Goal: Entertainment & Leisure: Consume media (video, audio)

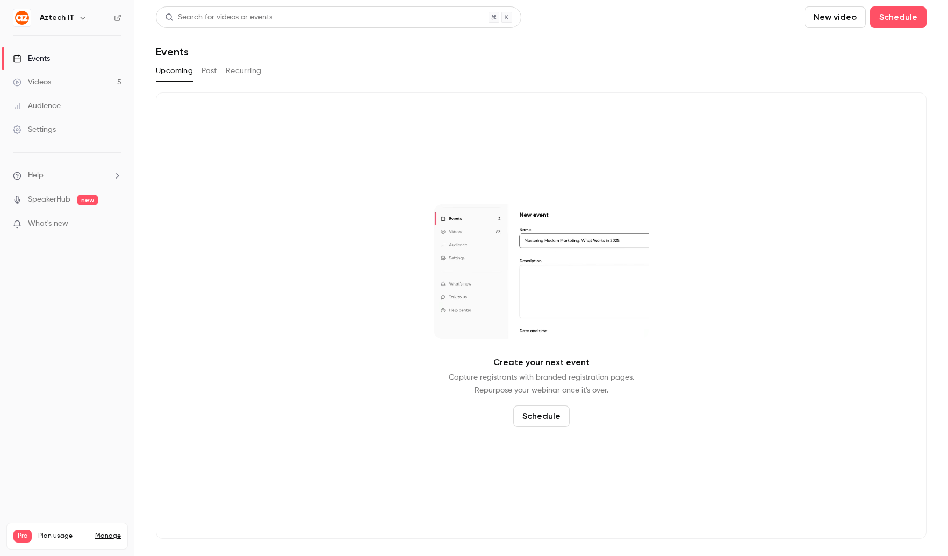
click at [27, 82] on div "Videos" at bounding box center [32, 82] width 38 height 11
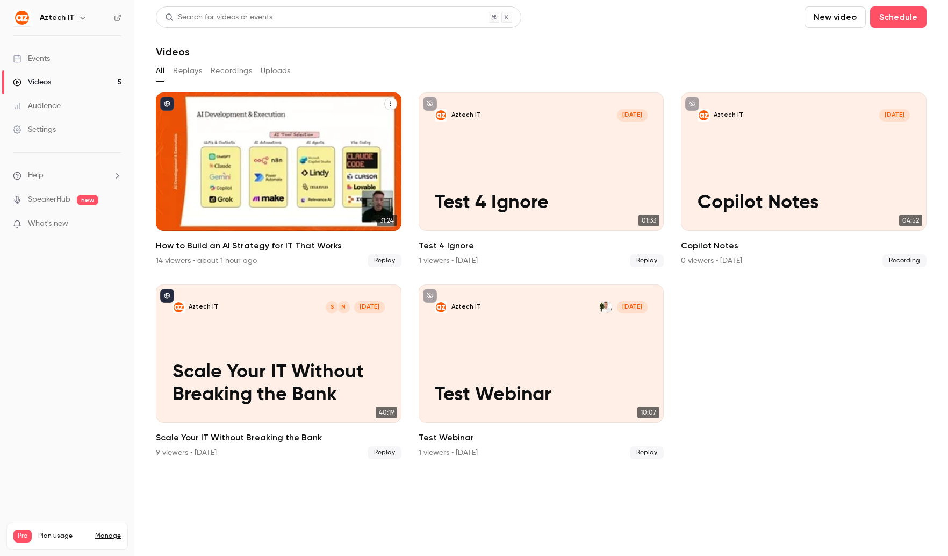
click at [391, 103] on icon "How to Build an AI Strategy for IT That Works" at bounding box center [391, 104] width 6 height 6
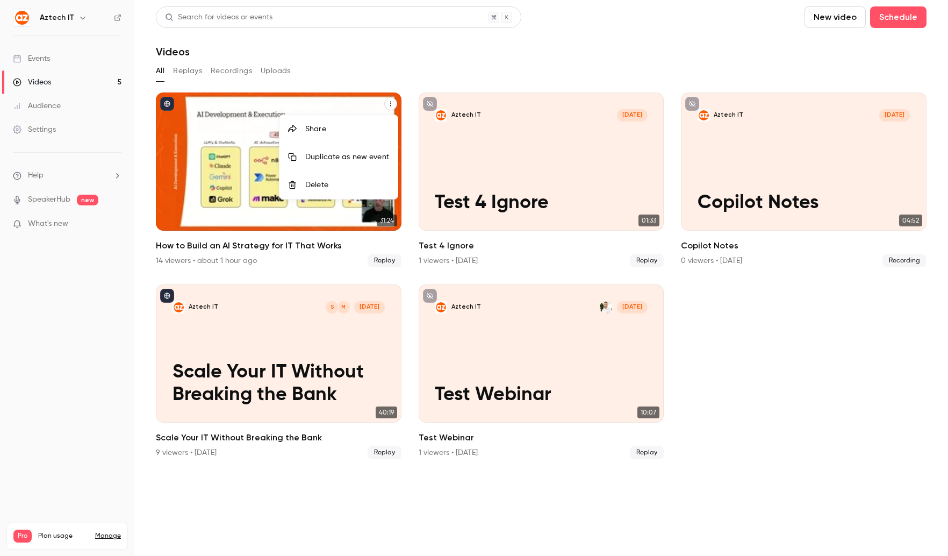
click at [339, 126] on div "Share" at bounding box center [347, 129] width 84 height 11
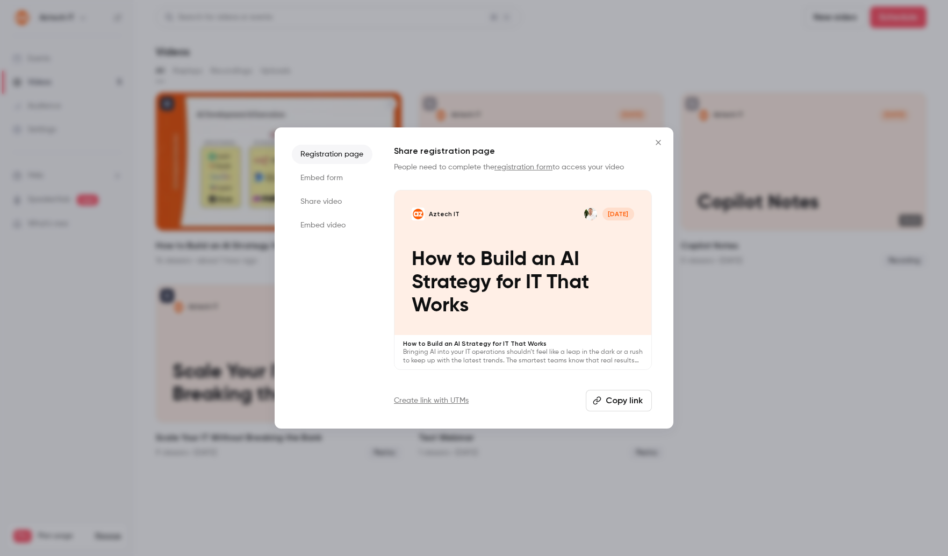
click at [320, 206] on li "Share video" at bounding box center [332, 201] width 81 height 19
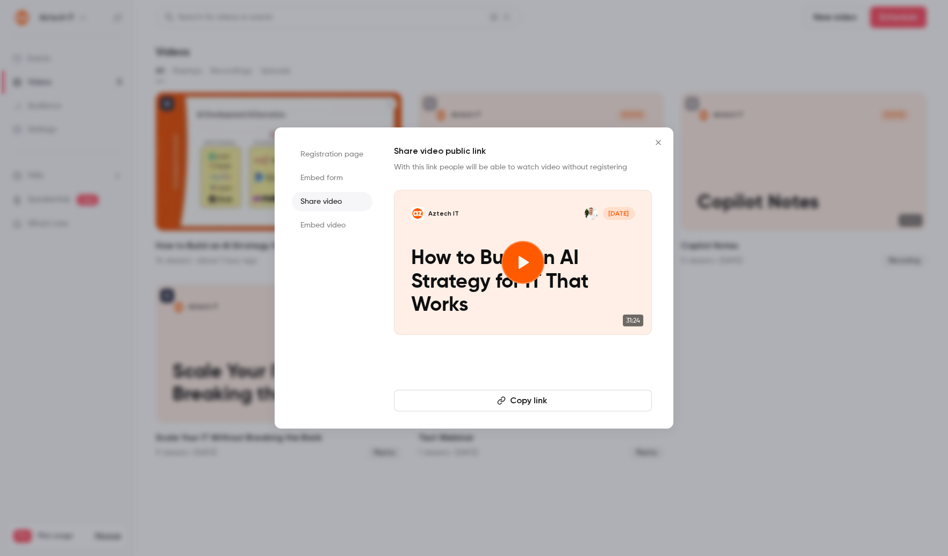
click at [659, 144] on icon "Close" at bounding box center [658, 142] width 5 height 5
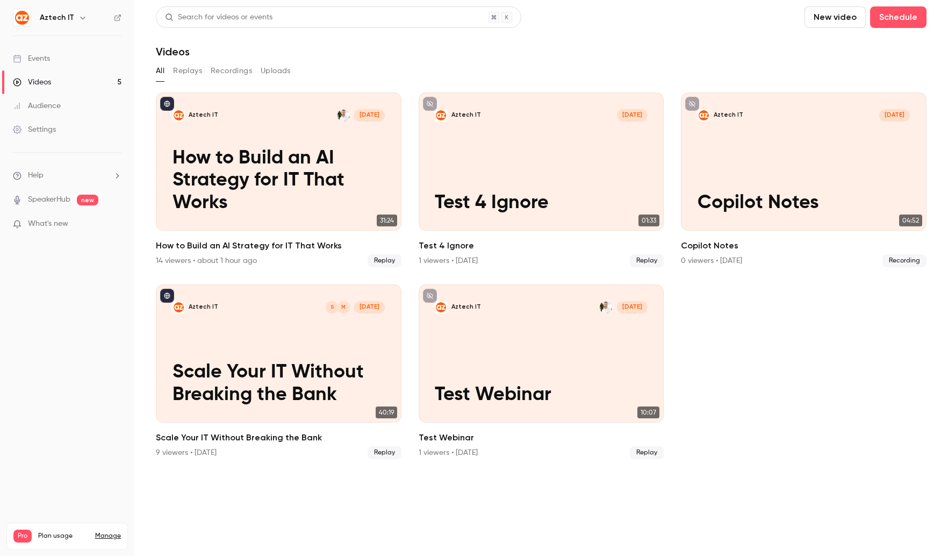
click at [227, 74] on button "Recordings" at bounding box center [231, 70] width 41 height 17
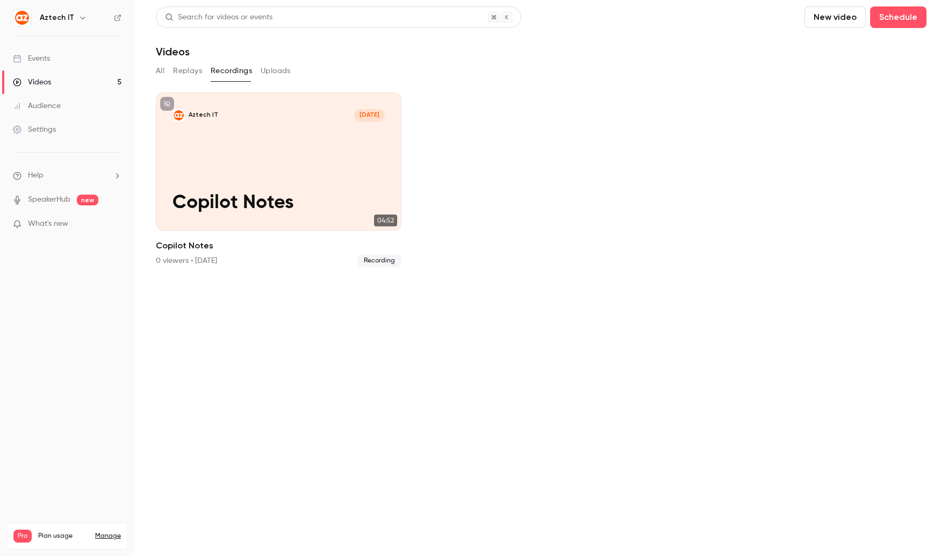
click at [156, 70] on button "All" at bounding box center [160, 70] width 9 height 17
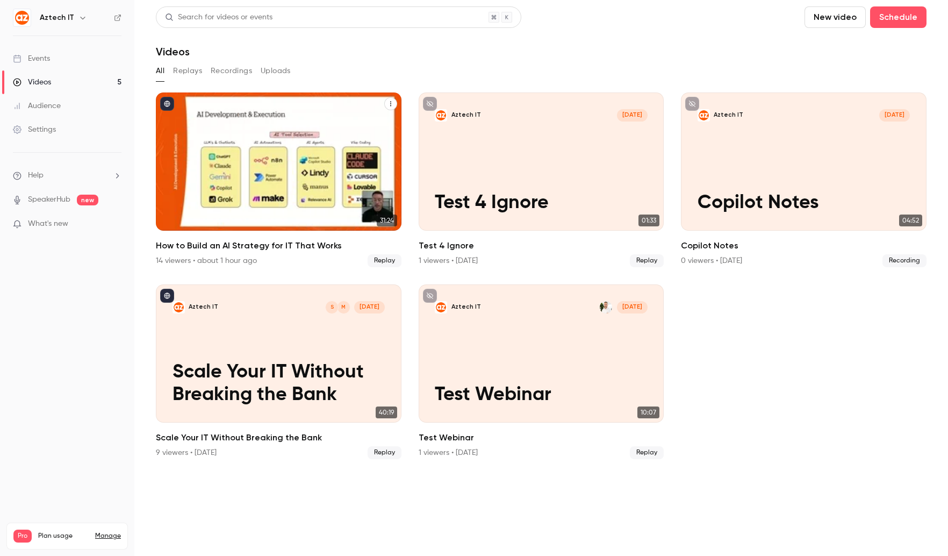
click at [390, 103] on icon "How to Build an AI Strategy for IT That Works" at bounding box center [391, 104] width 6 height 6
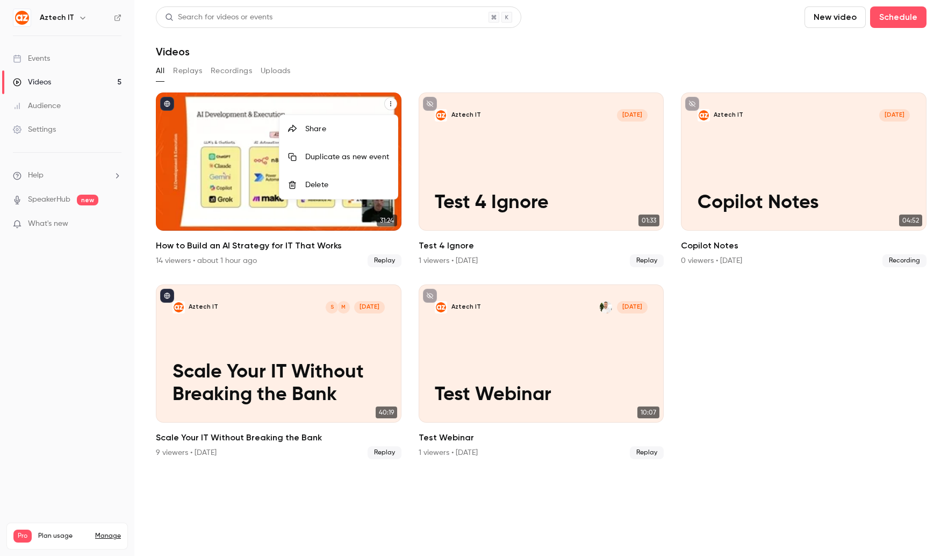
click at [390, 103] on div at bounding box center [474, 278] width 948 height 556
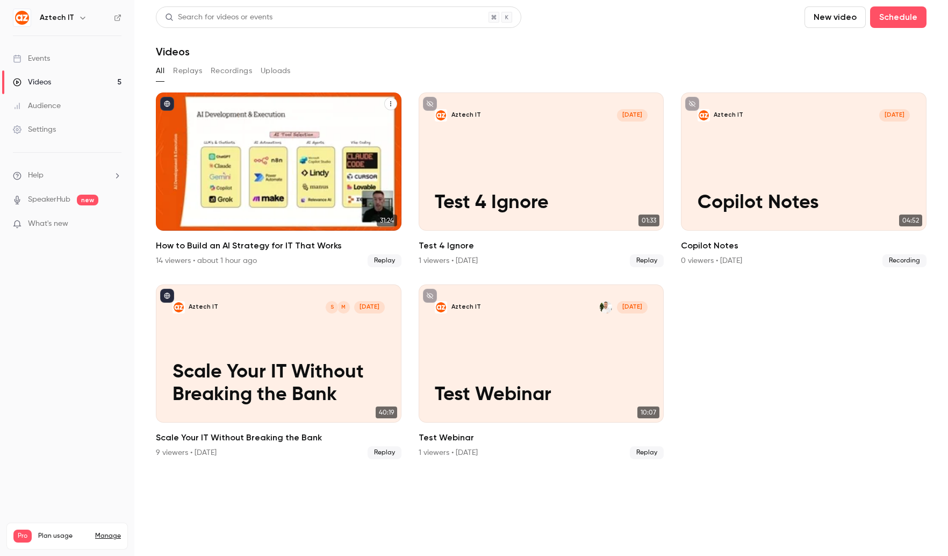
click at [391, 105] on icon "How to Build an AI Strategy for IT That Works" at bounding box center [391, 104] width 6 height 6
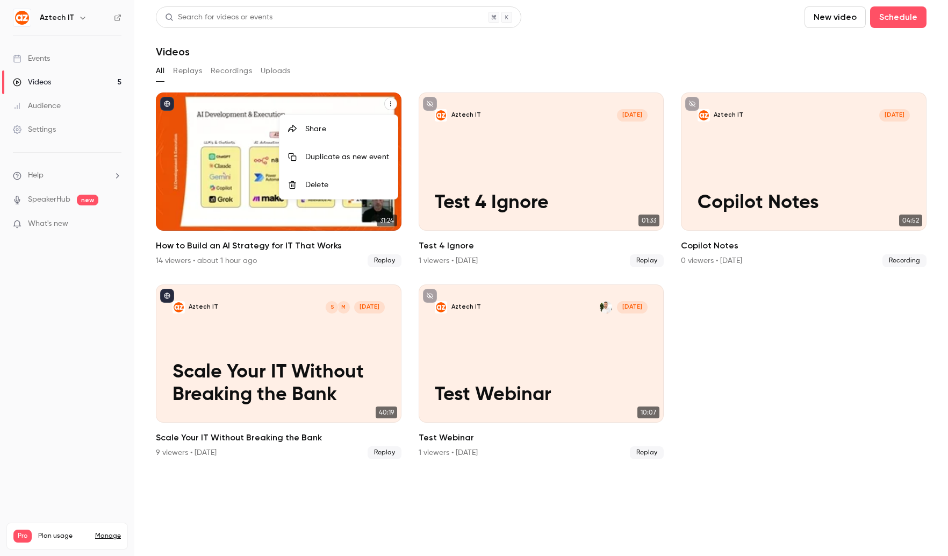
drag, startPoint x: 238, startPoint y: 136, endPoint x: 235, endPoint y: 130, distance: 6.8
click at [235, 130] on div at bounding box center [474, 278] width 948 height 556
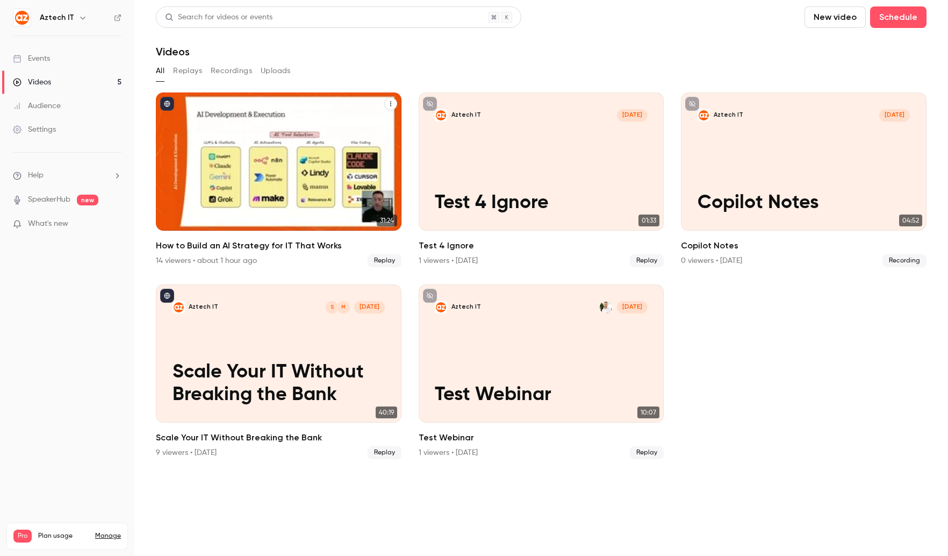
click at [235, 127] on div "Aztech IT [DATE] How to Build an AI Strategy for IT That Works" at bounding box center [279, 161] width 246 height 138
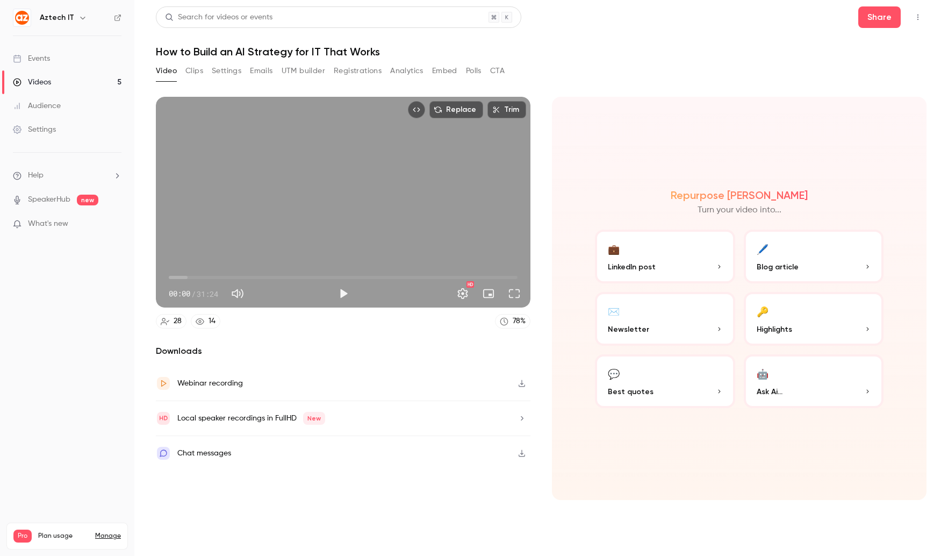
click at [505, 414] on div "Local speaker recordings in FullHD New" at bounding box center [343, 418] width 375 height 35
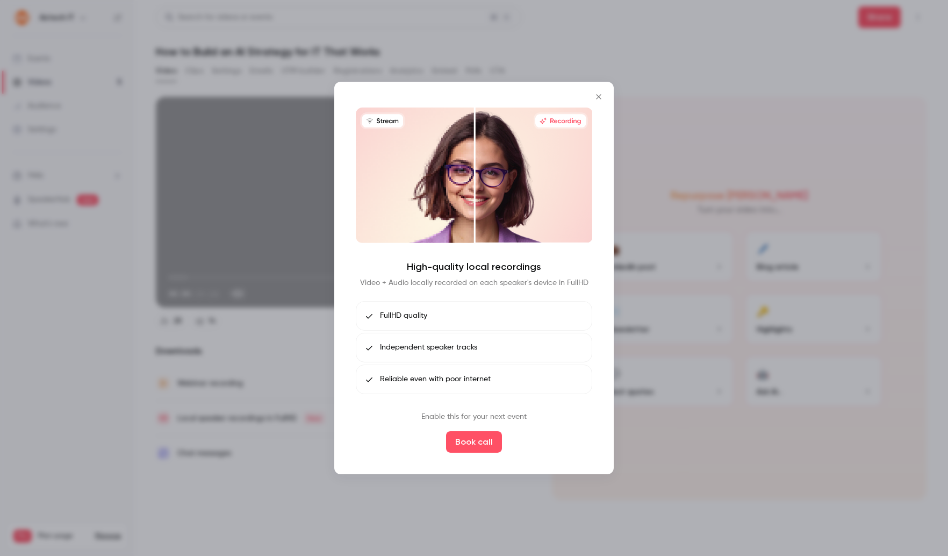
click at [483, 530] on div at bounding box center [474, 278] width 948 height 556
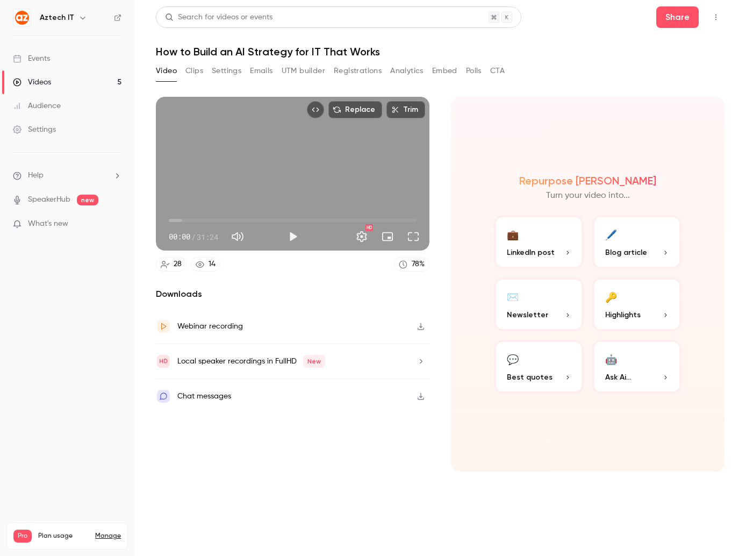
click at [421, 328] on icon "button" at bounding box center [421, 326] width 9 height 8
